Goal: Transaction & Acquisition: Subscribe to service/newsletter

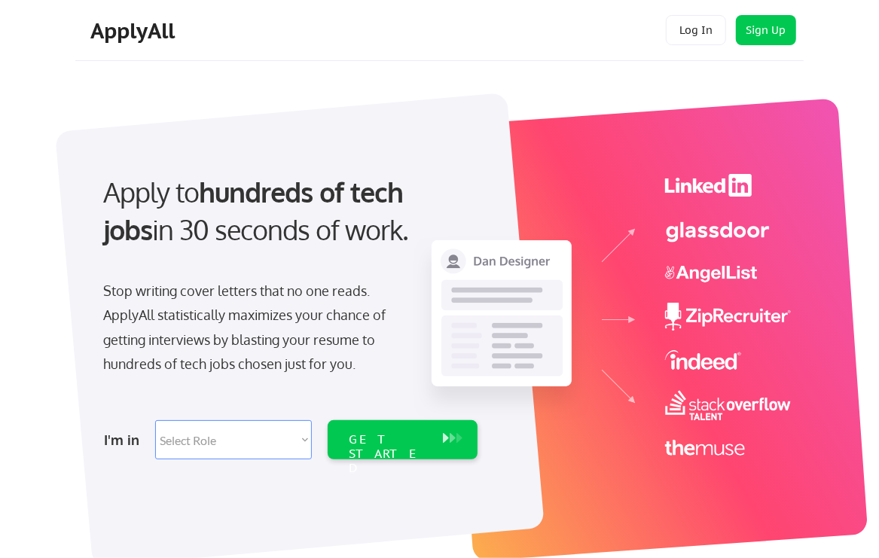
click at [228, 447] on select "Select Role Software Engineering Product Management Customer Success Sales UI/U…" at bounding box center [233, 439] width 157 height 39
select select ""customer_support""
click at [155, 420] on select "Select Role Software Engineering Product Management Customer Success Sales UI/U…" at bounding box center [233, 439] width 157 height 39
select select ""customer_support""
click at [359, 442] on div "GET STARTED" at bounding box center [389, 454] width 80 height 44
